Goal: Find specific page/section: Find specific page/section

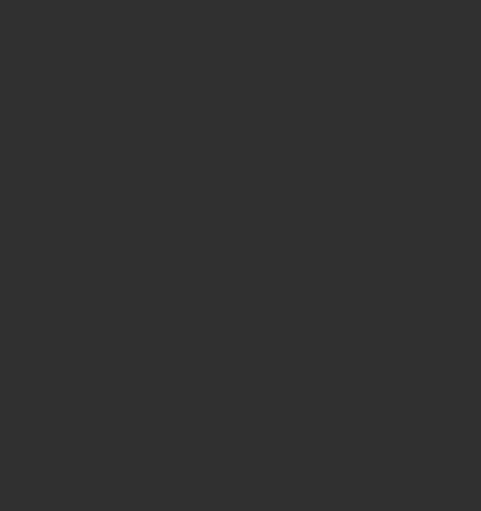
select select "10"
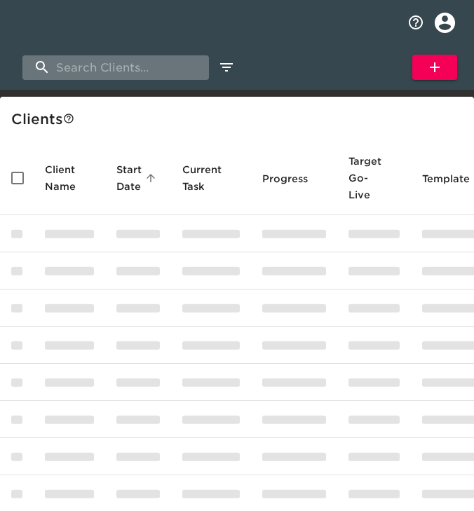
click at [117, 64] on input "search" at bounding box center [115, 67] width 186 height 25
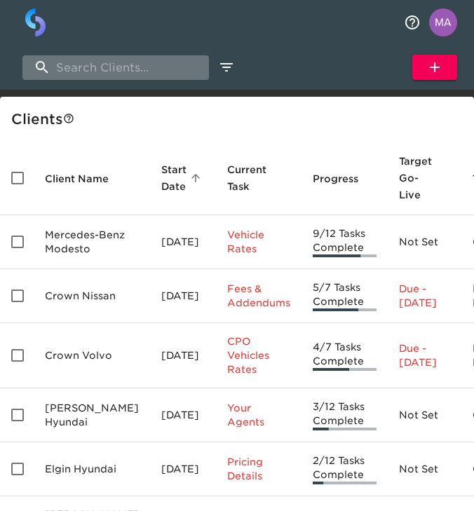
type input "h"
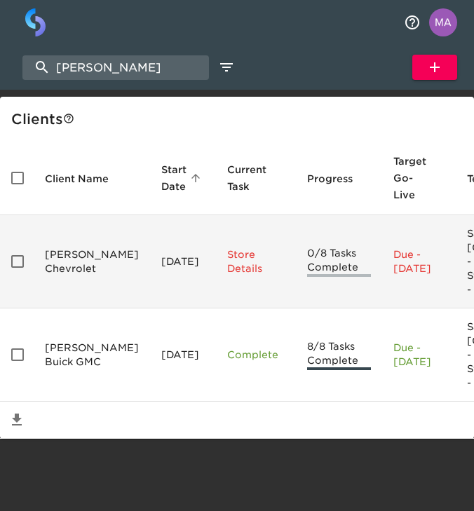
scroll to position [20, 0]
type input "[PERSON_NAME]"
click at [55, 238] on td "[PERSON_NAME] Chevrolet" at bounding box center [92, 261] width 116 height 93
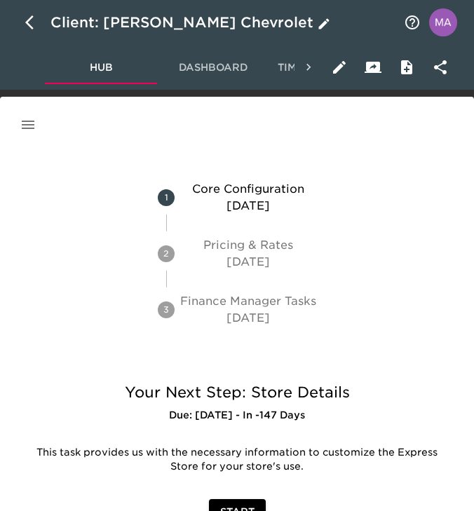
click at [27, 27] on icon "button" at bounding box center [33, 22] width 17 height 17
select select "10"
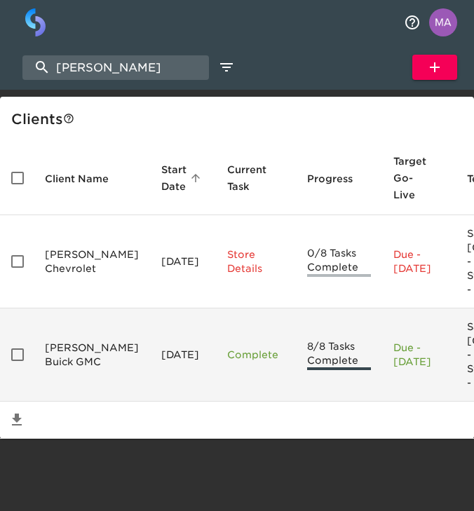
click at [97, 377] on td "[PERSON_NAME] Buick GMC" at bounding box center [92, 354] width 116 height 93
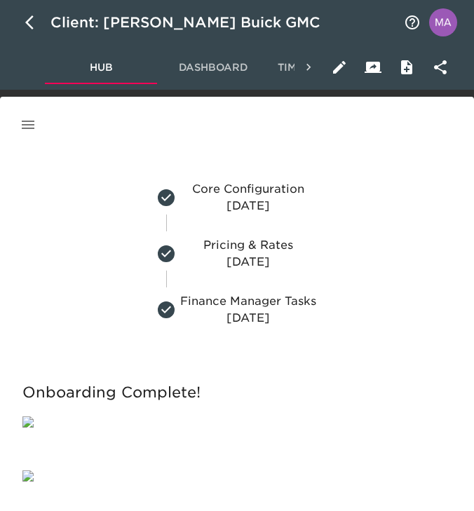
click at [32, 127] on icon "button" at bounding box center [28, 124] width 17 height 17
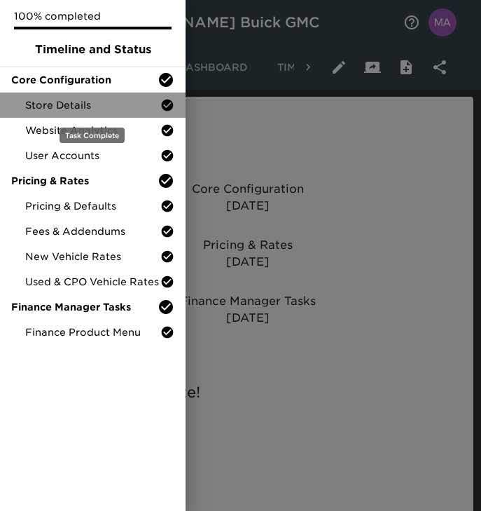
click at [74, 104] on span "Store Details" at bounding box center [92, 105] width 135 height 14
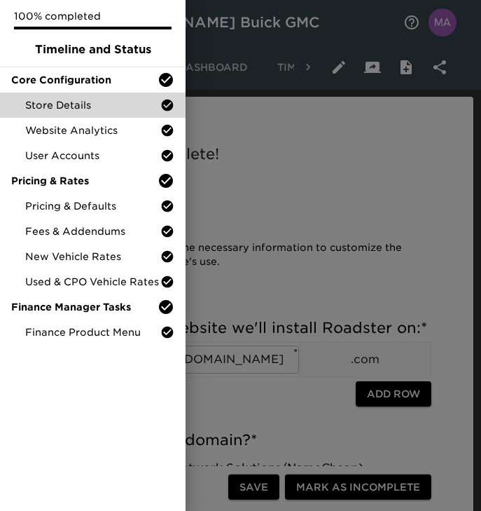
click at [221, 167] on div at bounding box center [240, 255] width 481 height 511
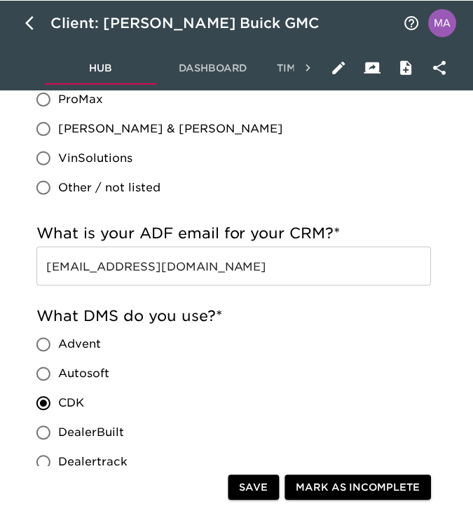
scroll to position [986, 0]
